Goal: Task Accomplishment & Management: Complete application form

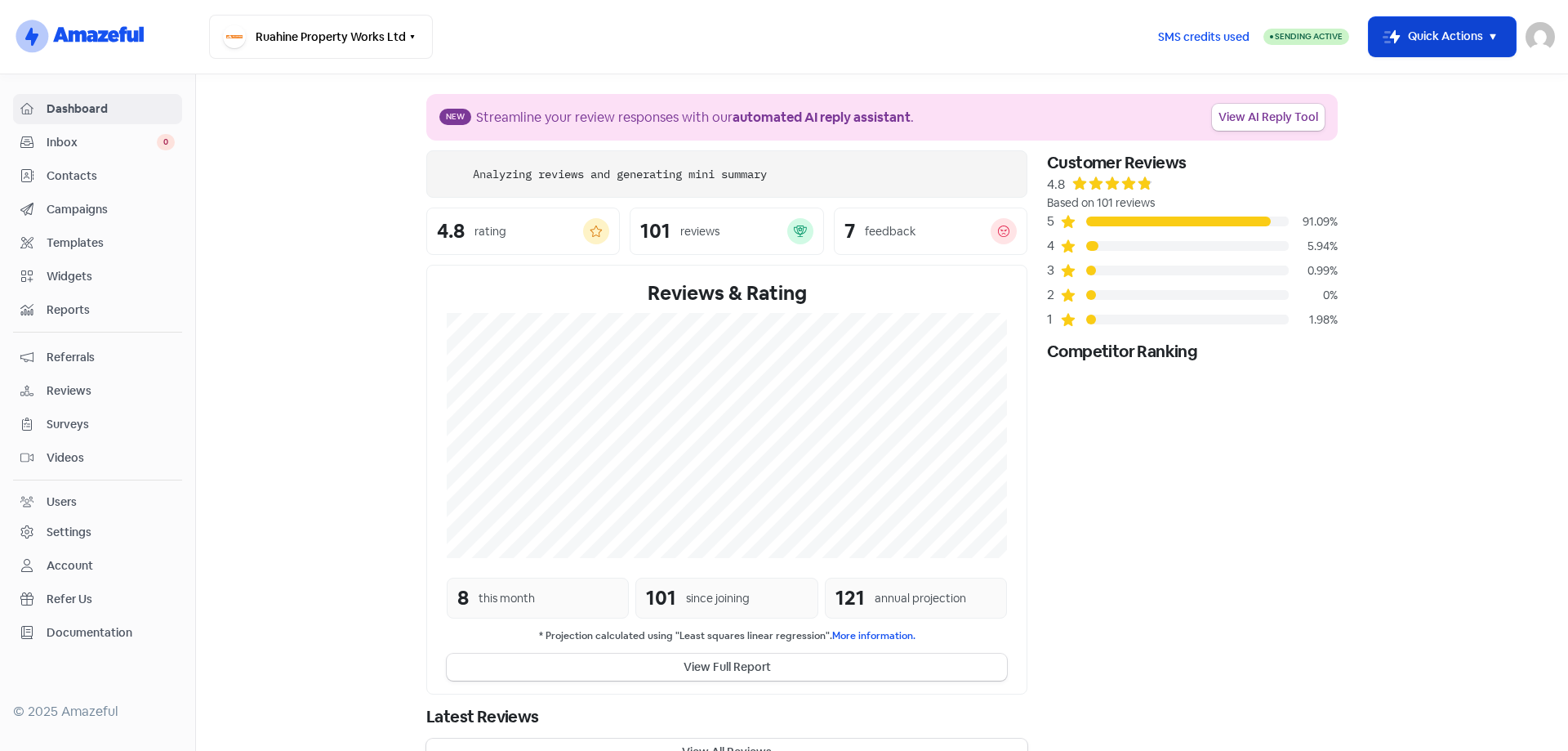
click at [1493, 35] on icon "button" at bounding box center [1492, 37] width 6 height 6
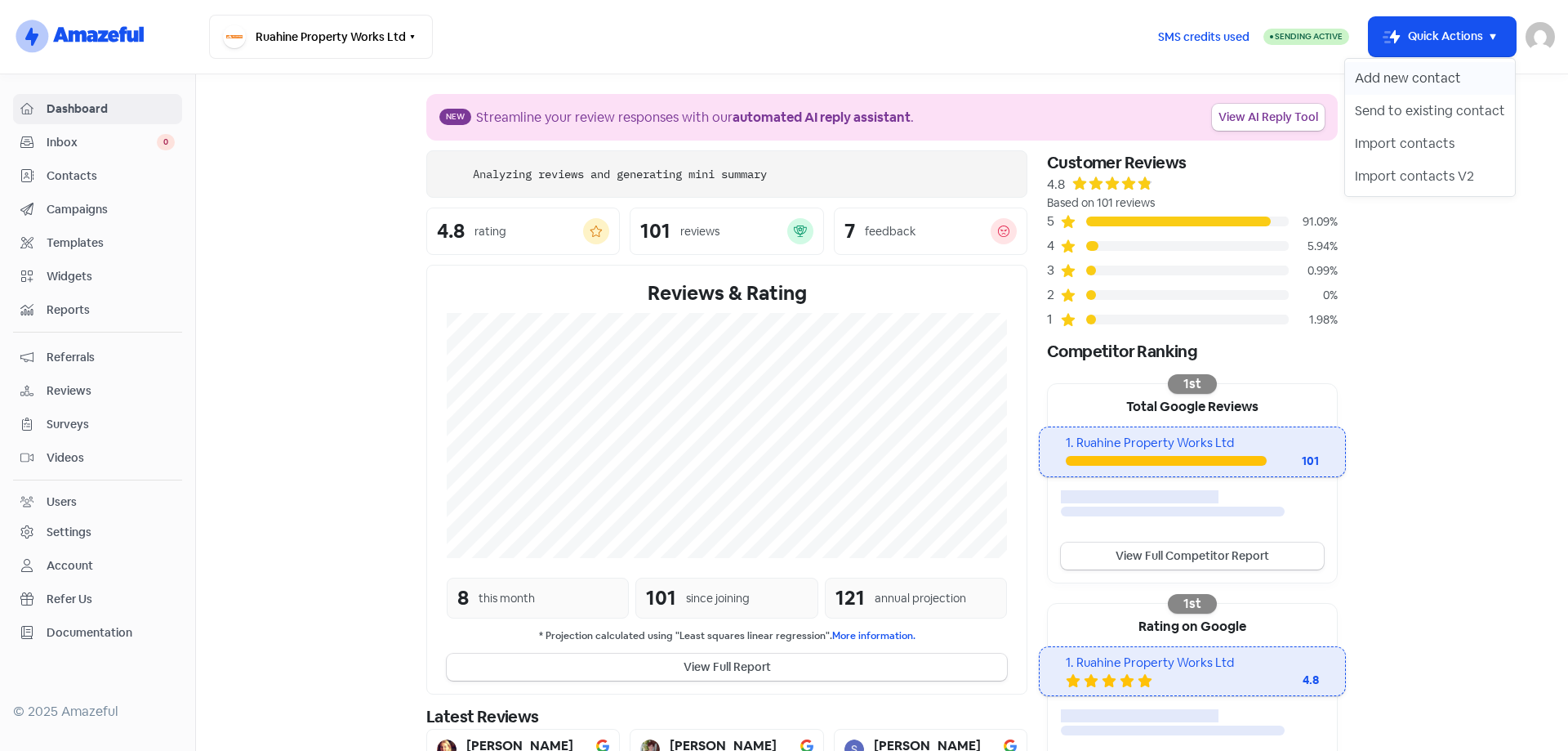
click at [1409, 78] on button "Add new contact" at bounding box center [1429, 78] width 170 height 33
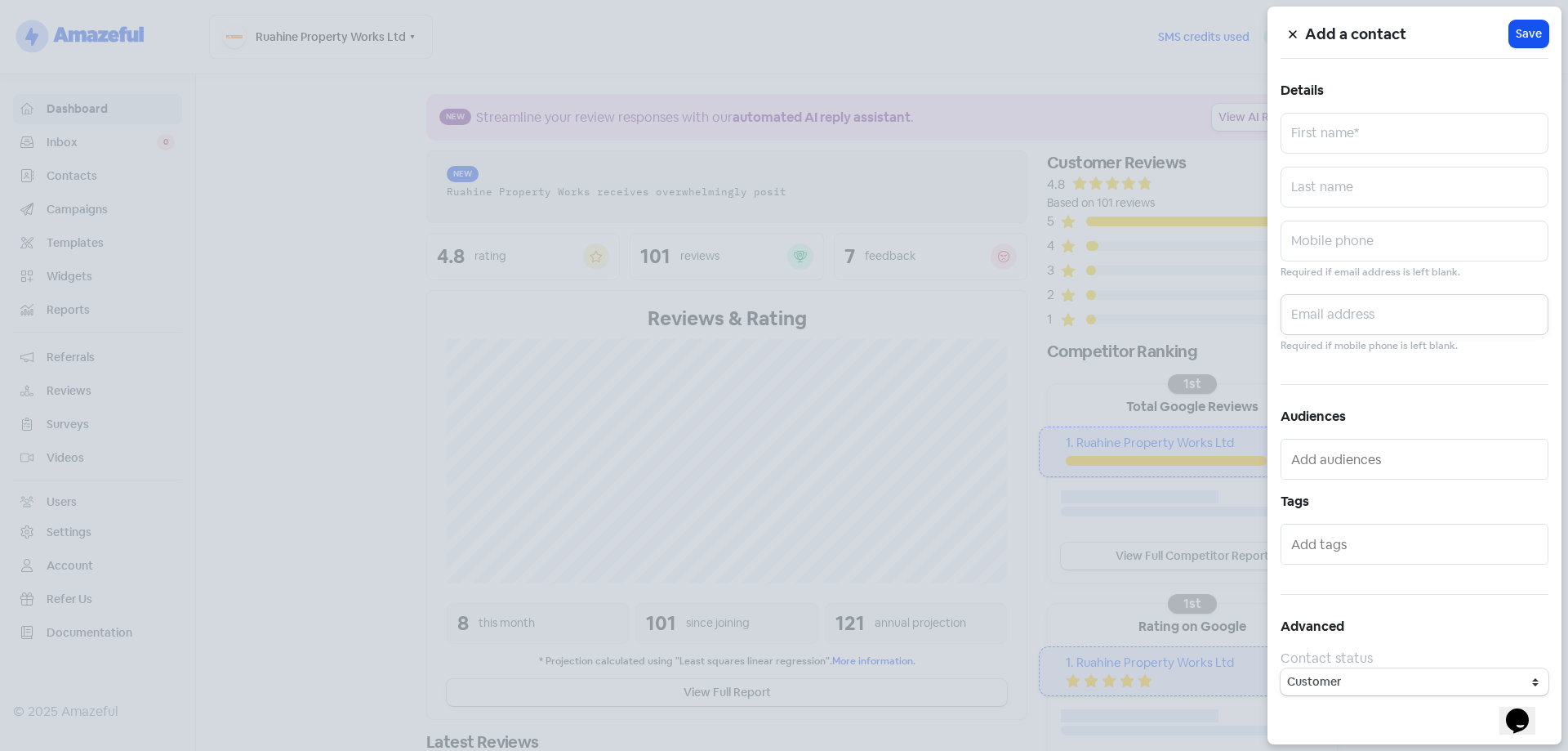
click at [1323, 295] on input "text" at bounding box center [1414, 315] width 268 height 41
paste input "[EMAIL_ADDRESS][DOMAIN_NAME]"
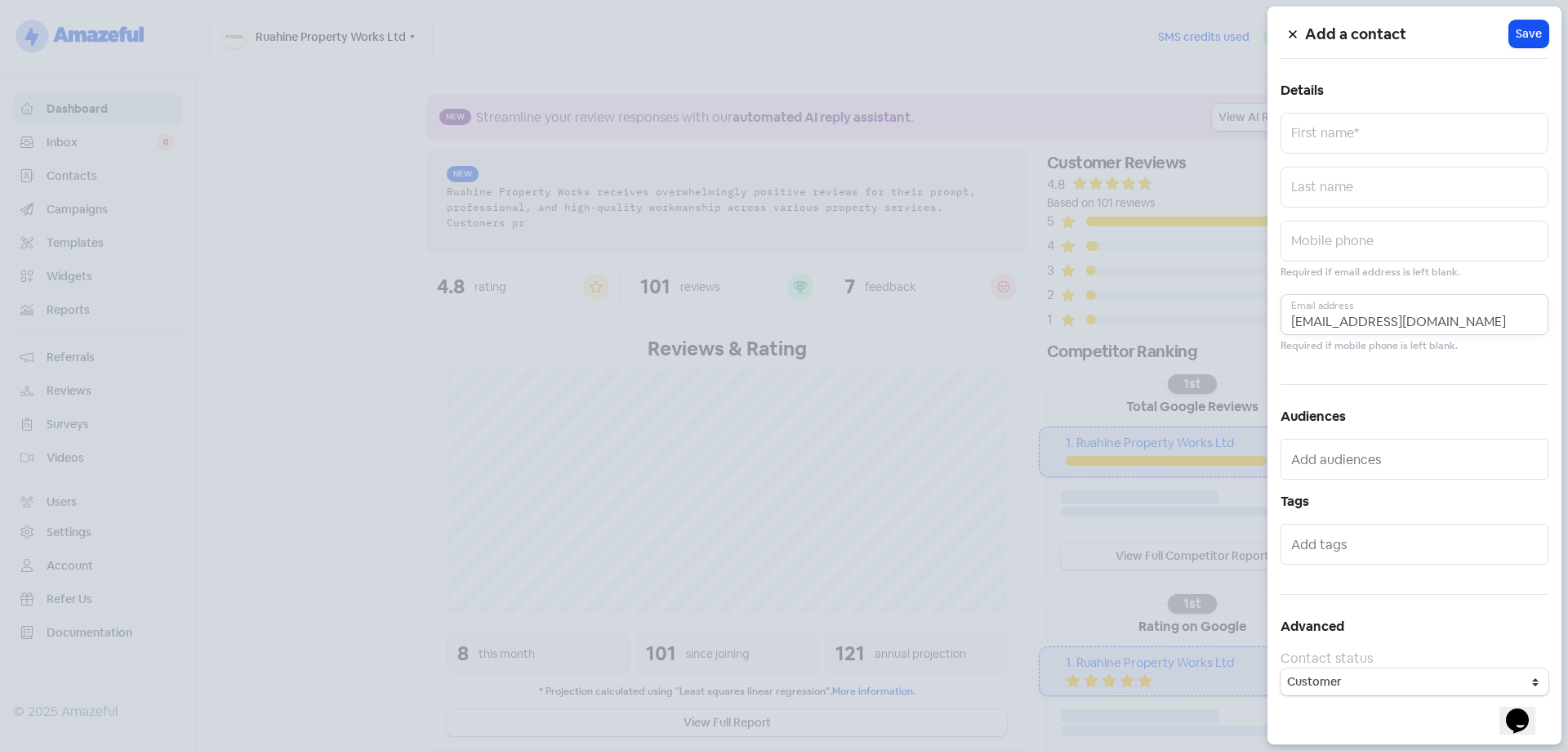
type input "[EMAIL_ADDRESS][DOMAIN_NAME]"
click at [1335, 133] on input "text" at bounding box center [1414, 133] width 268 height 41
type input "Arlsa"
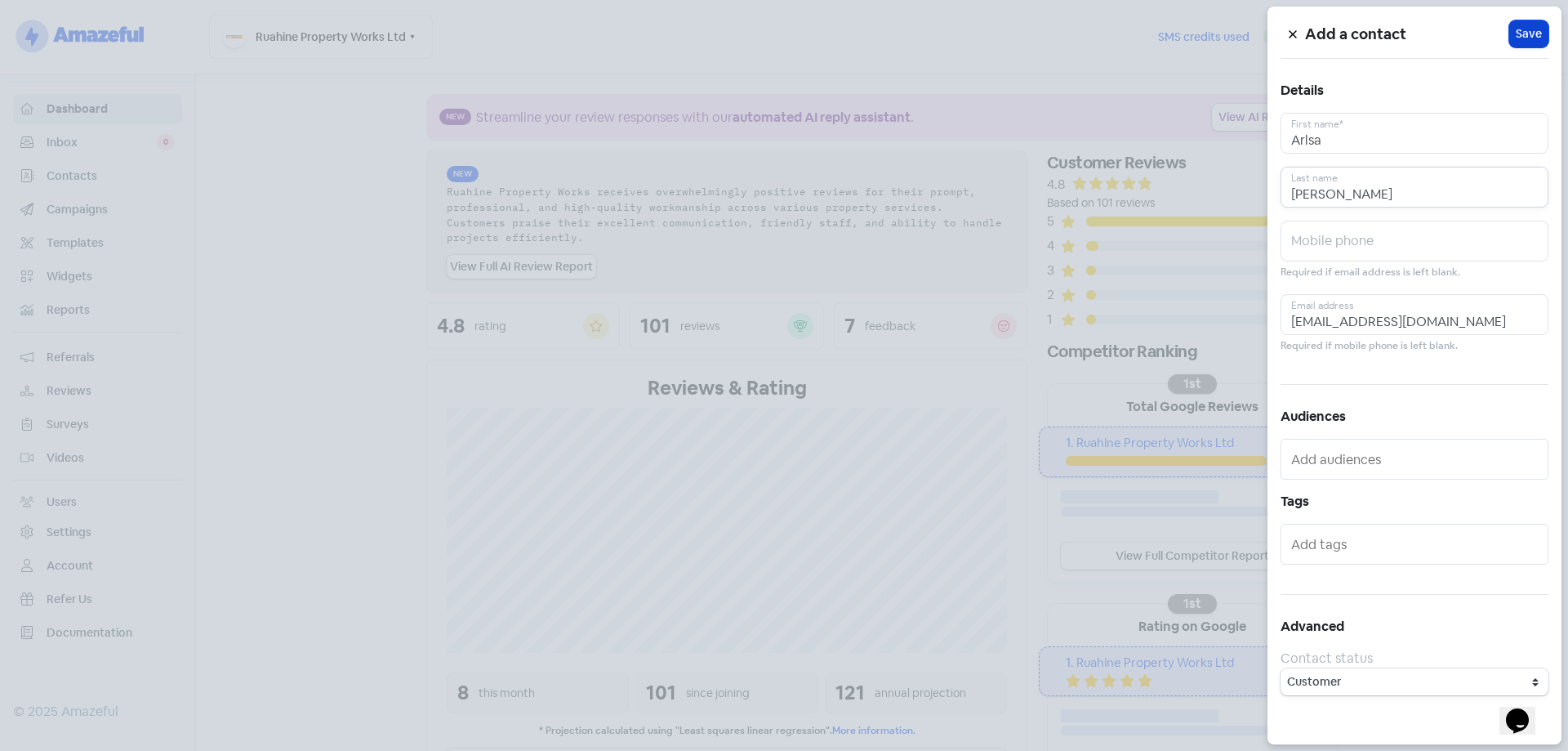
type input "[PERSON_NAME]"
click at [1533, 35] on span "Save" at bounding box center [1528, 34] width 26 height 17
